Goal: Task Accomplishment & Management: Use online tool/utility

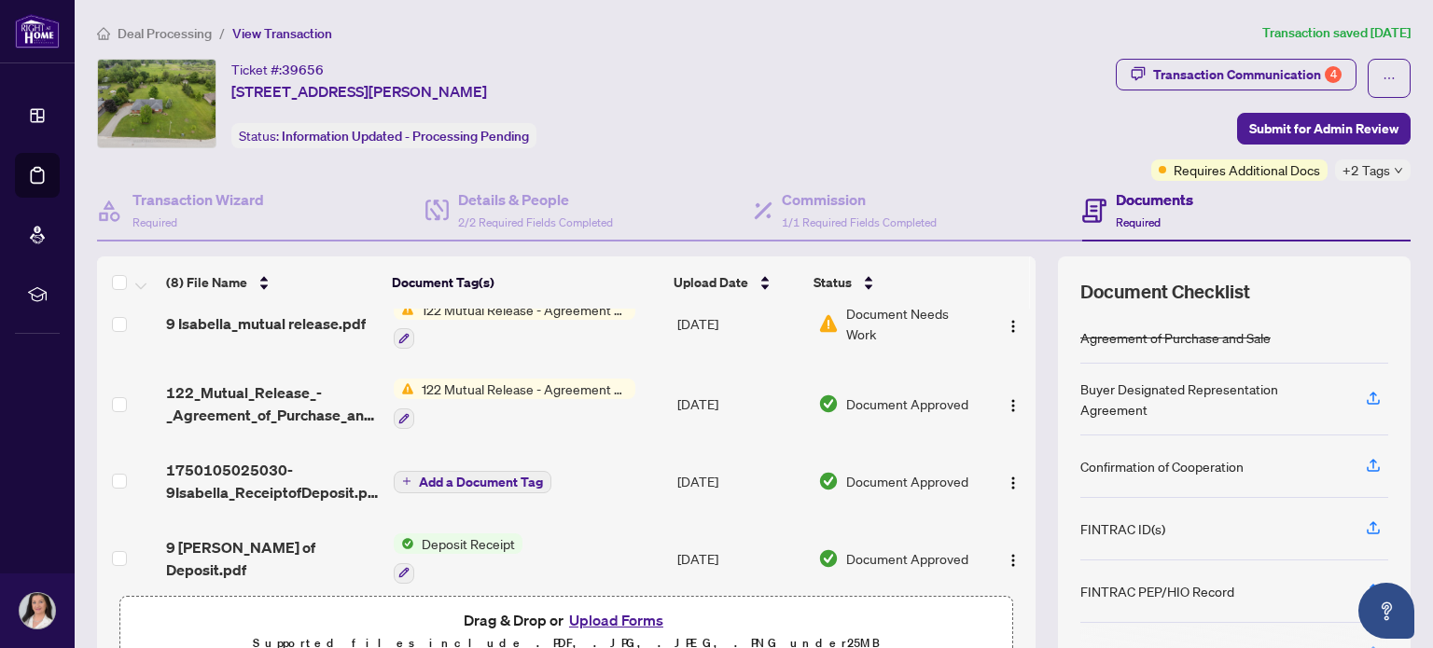
scroll to position [186, 0]
click at [609, 615] on button "Upload Forms" at bounding box center [615, 620] width 105 height 24
click at [628, 619] on button "Upload Forms" at bounding box center [615, 620] width 105 height 24
click at [616, 619] on button "Upload Forms" at bounding box center [615, 620] width 105 height 24
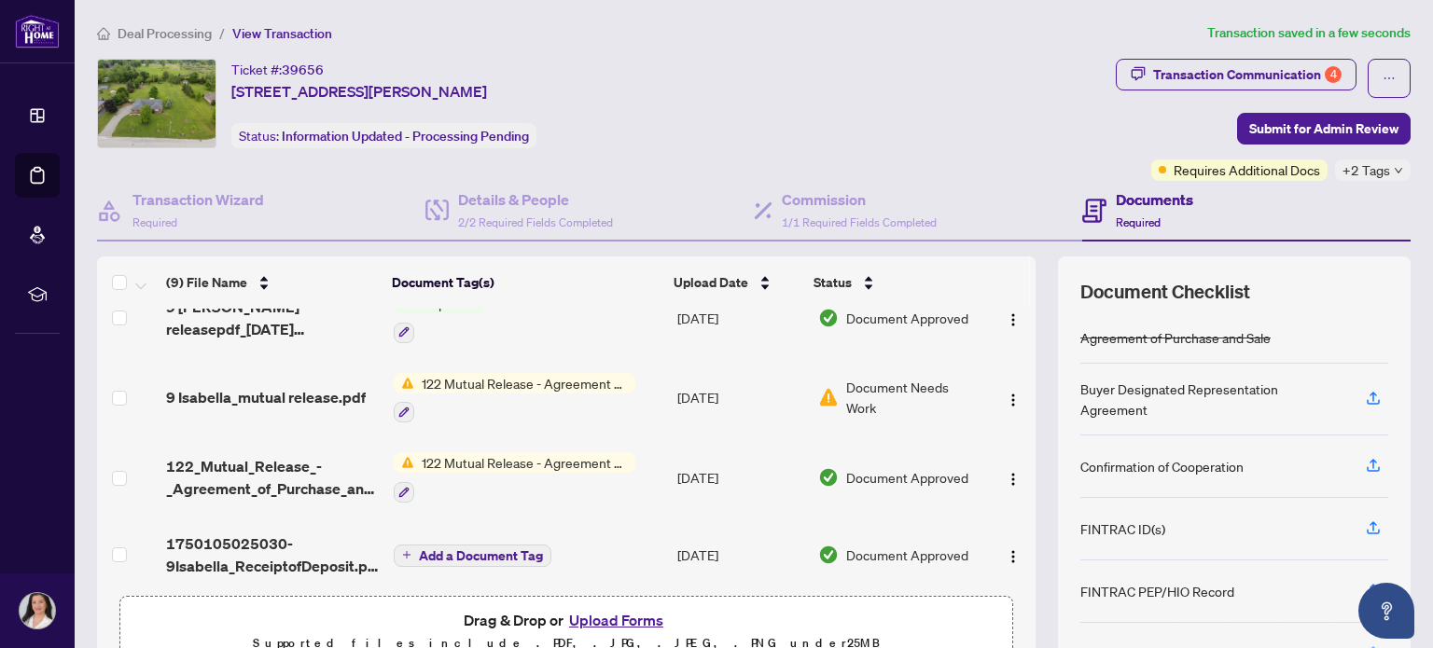
click at [1394, 167] on icon "down" at bounding box center [1398, 170] width 9 height 9
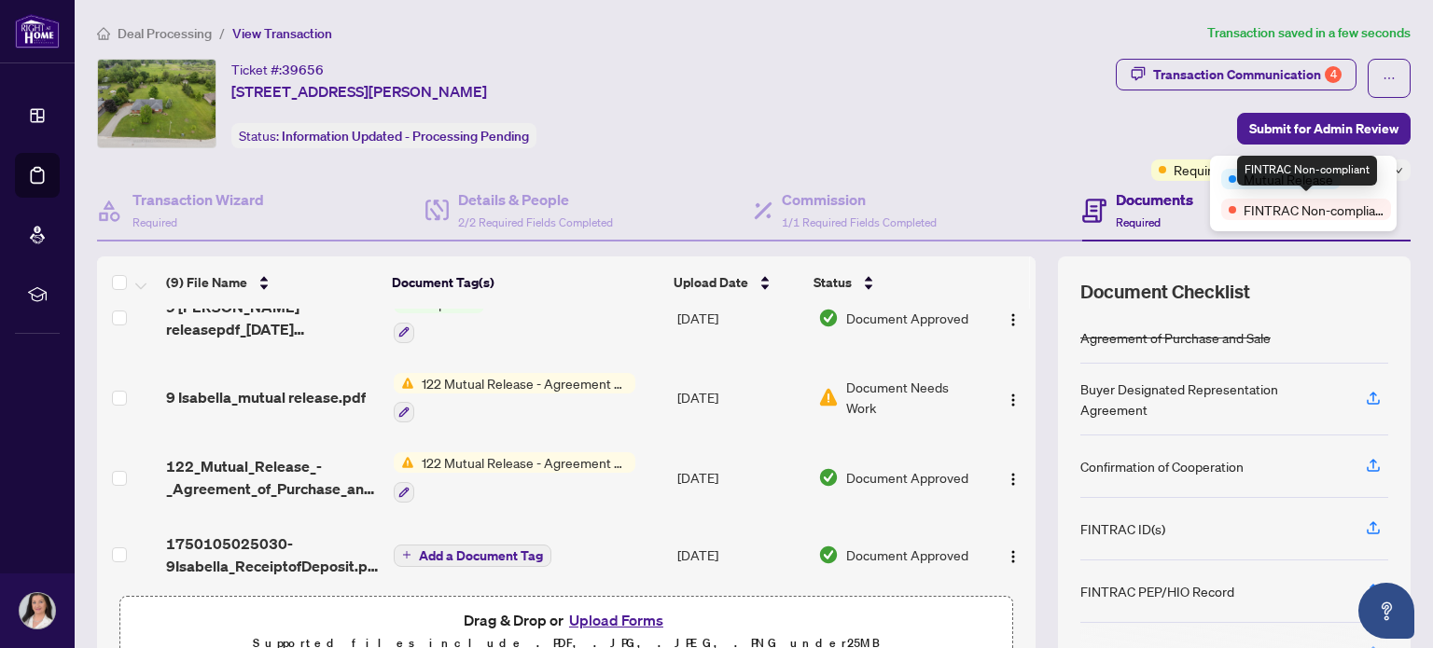
click at [1352, 204] on span "FINTRAC Non-compliant" at bounding box center [1314, 210] width 140 height 21
click at [1300, 208] on span "FINTRAC Non-compliant" at bounding box center [1314, 210] width 140 height 21
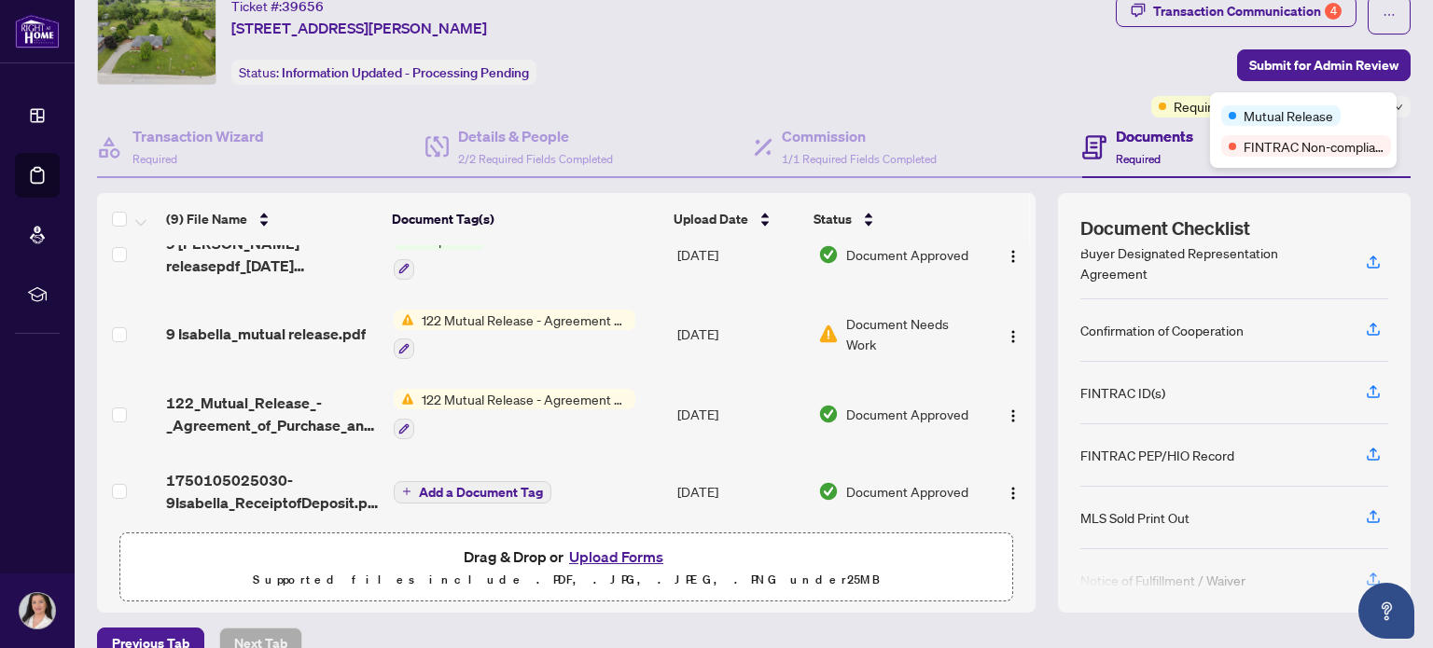
scroll to position [0, 0]
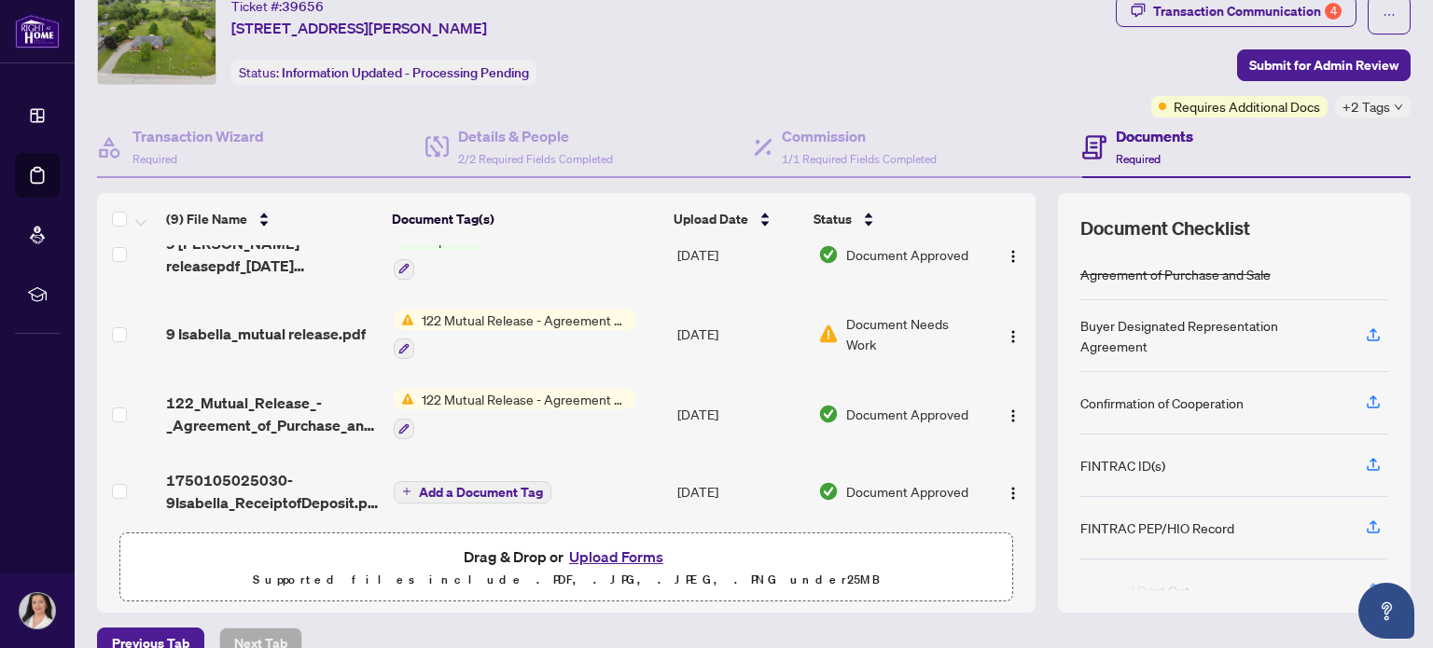
click at [1067, 54] on div "Ticket #: 39656 [STREET_ADDRESS][PERSON_NAME] Status: Information Updated - Pro…" at bounding box center [602, 40] width 1011 height 90
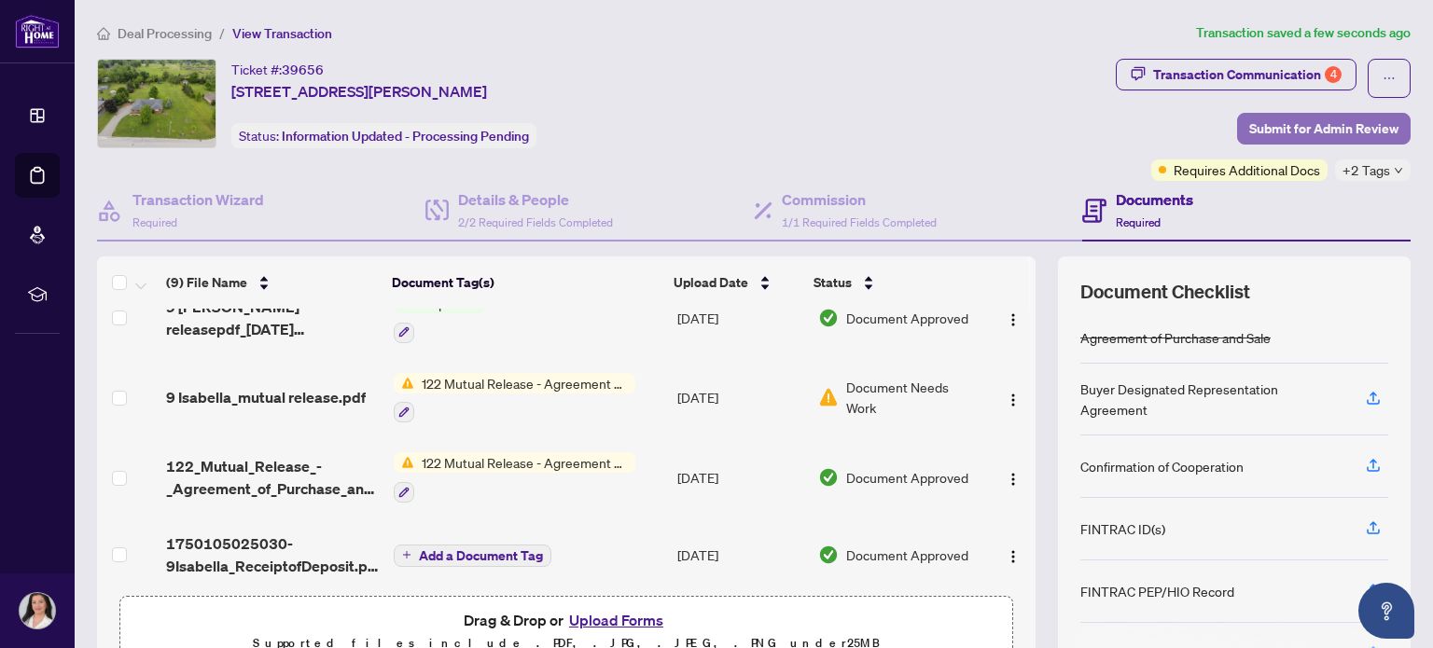
click at [1290, 122] on span "Submit for Admin Review" at bounding box center [1323, 129] width 149 height 30
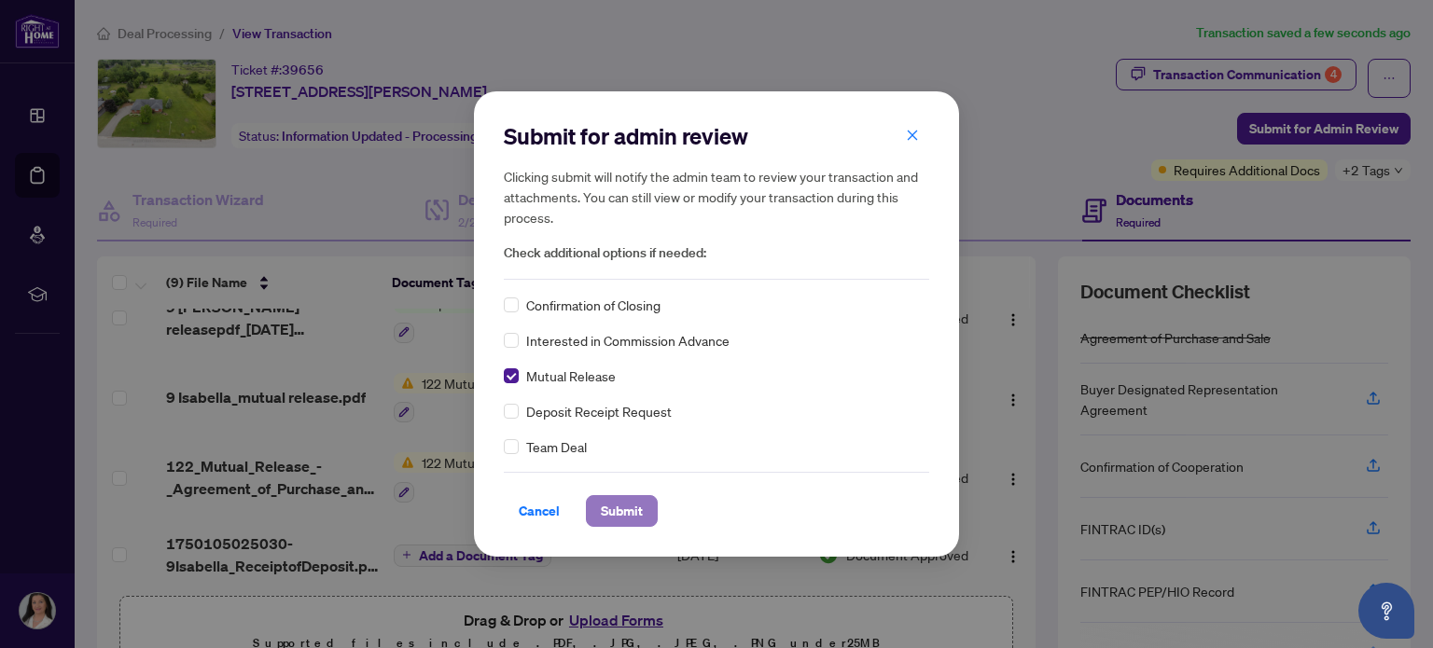
click at [642, 507] on button "Submit" at bounding box center [622, 511] width 72 height 32
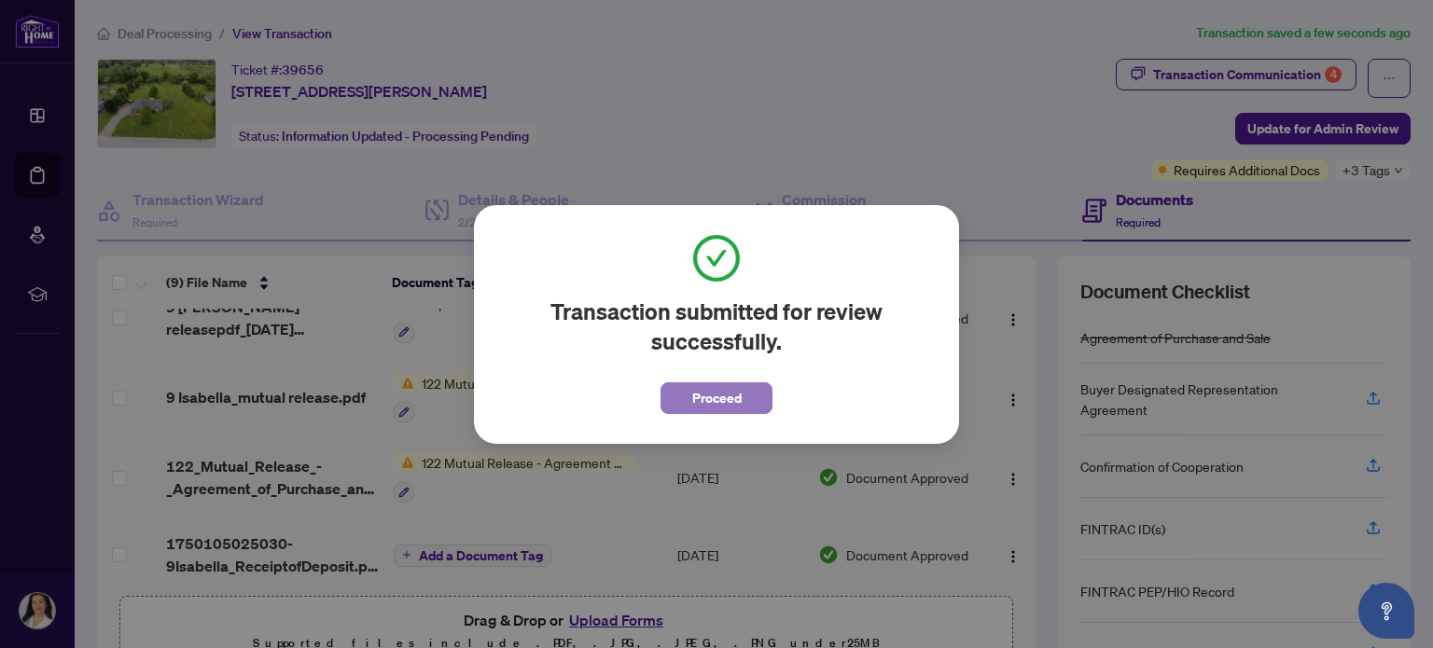
click at [723, 398] on span "Proceed" at bounding box center [716, 398] width 49 height 30
